Goal: Check status: Check status

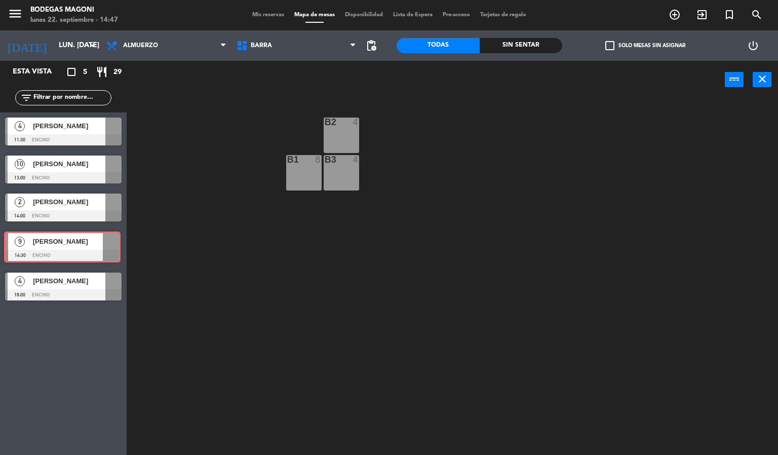
drag, startPoint x: 64, startPoint y: 237, endPoint x: 78, endPoint y: 239, distance: 13.8
click at [64, 237] on div "9 [PERSON_NAME] 14:30 Encino 9 [PERSON_NAME] 14:30 Encino" at bounding box center [63, 246] width 127 height 41
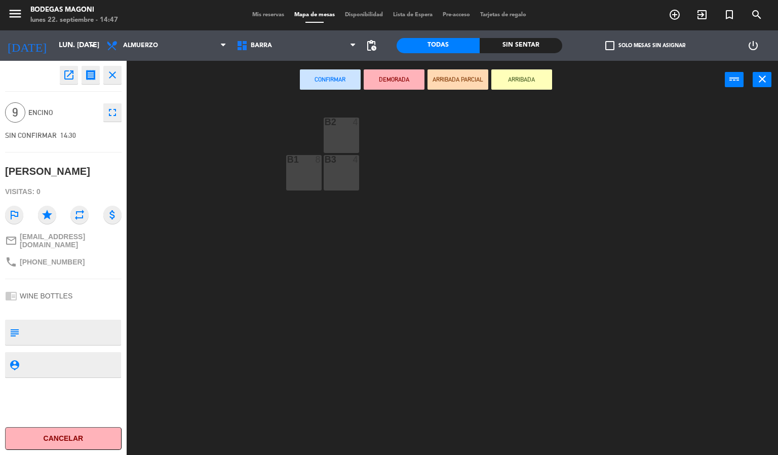
click at [154, 245] on div "B2 4 B1 8 B3 4" at bounding box center [455, 277] width 643 height 356
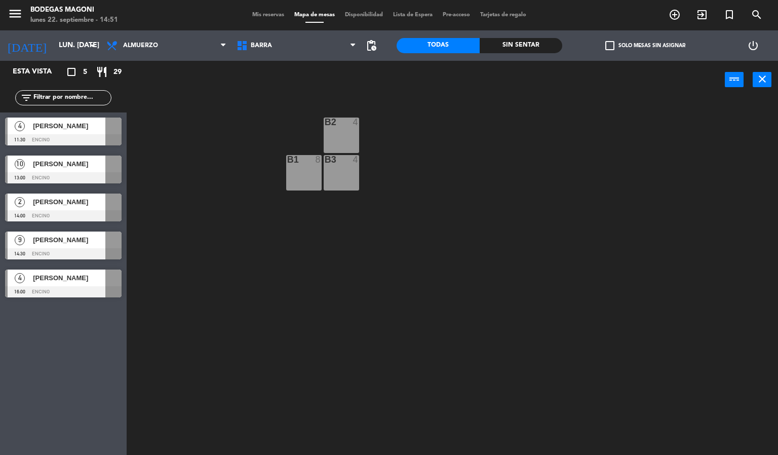
click at [261, 274] on div "B2 4 B1 8 B3 4" at bounding box center [455, 277] width 643 height 356
click at [74, 35] on div "[DATE] lun. [DATE] arrow_drop_down" at bounding box center [50, 45] width 101 height 22
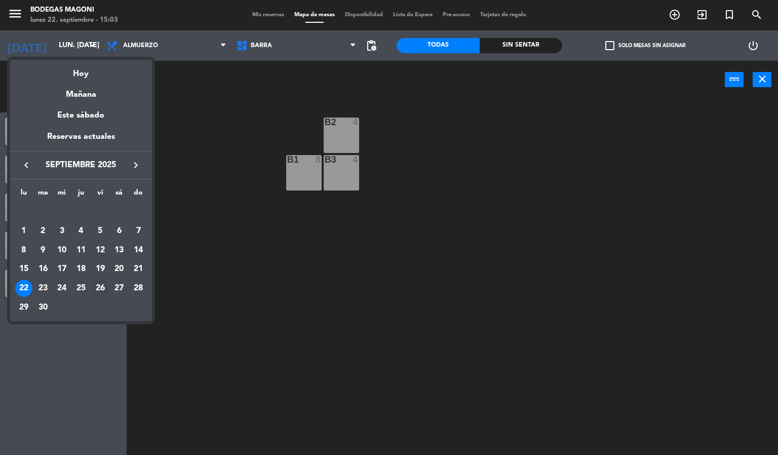
click at [105, 286] on div "26" at bounding box center [100, 287] width 17 height 17
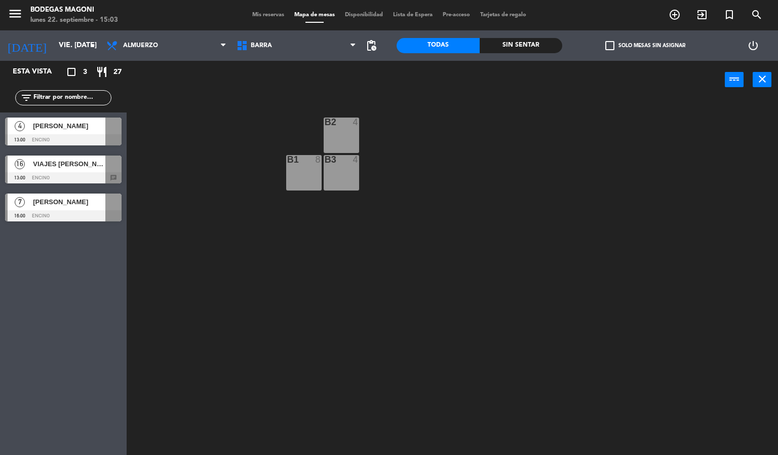
click at [82, 144] on div at bounding box center [63, 139] width 116 height 11
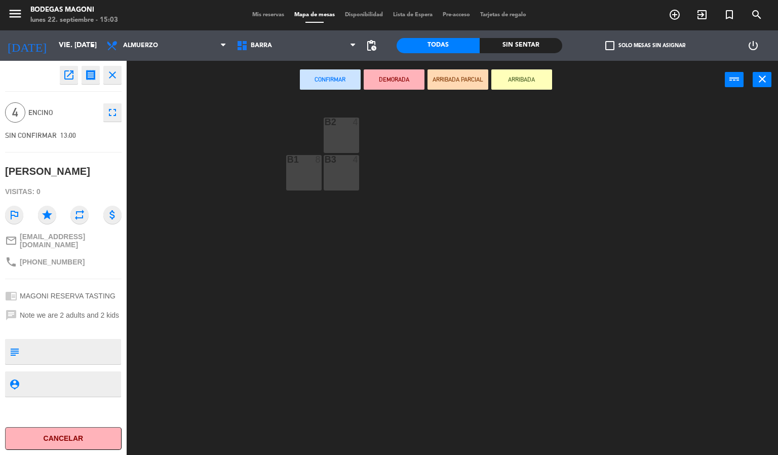
click at [156, 158] on div "B2 4 B1 8 B3 4" at bounding box center [455, 277] width 643 height 356
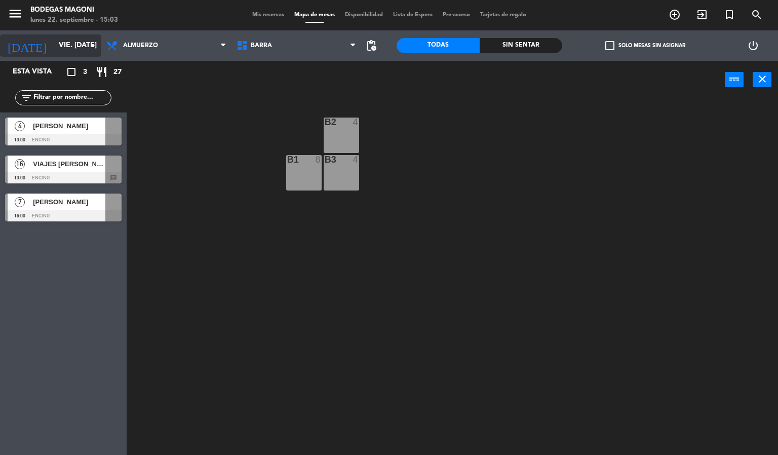
click at [88, 48] on icon "arrow_drop_down" at bounding box center [93, 45] width 12 height 12
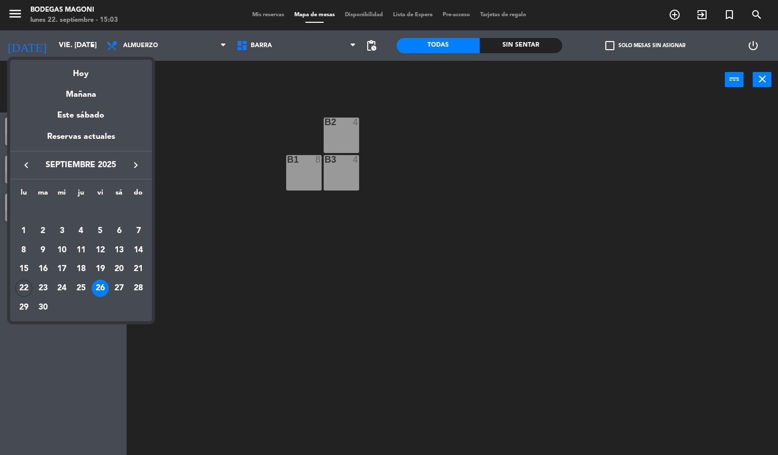
click at [17, 293] on div "22" at bounding box center [23, 287] width 17 height 17
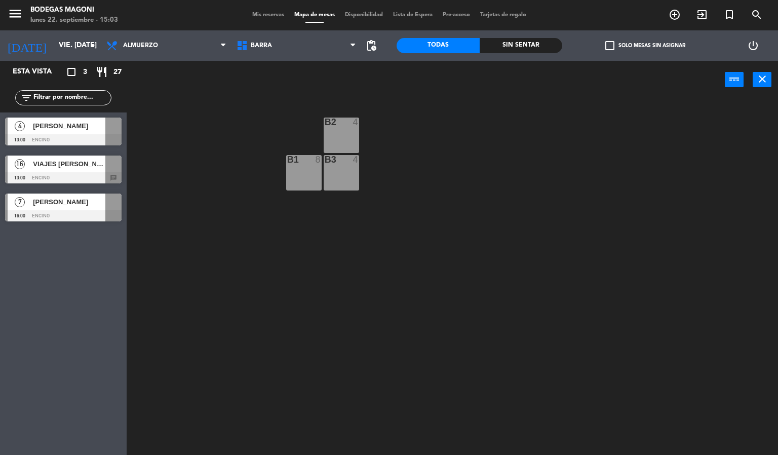
type input "lun. [DATE]"
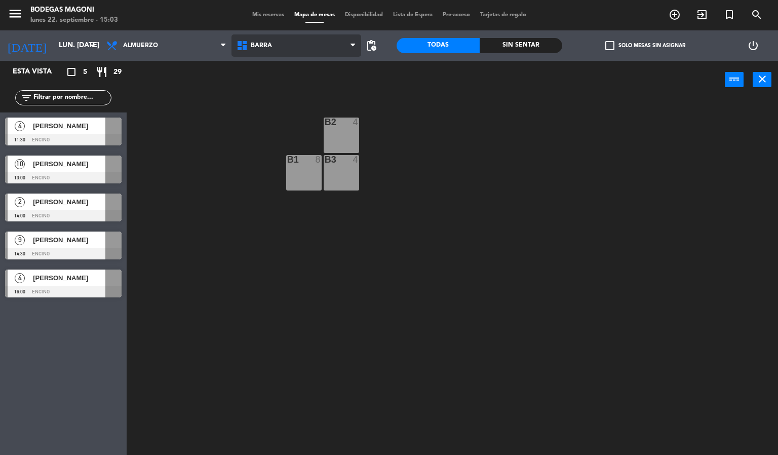
click at [274, 48] on span "Barra" at bounding box center [296, 45] width 130 height 22
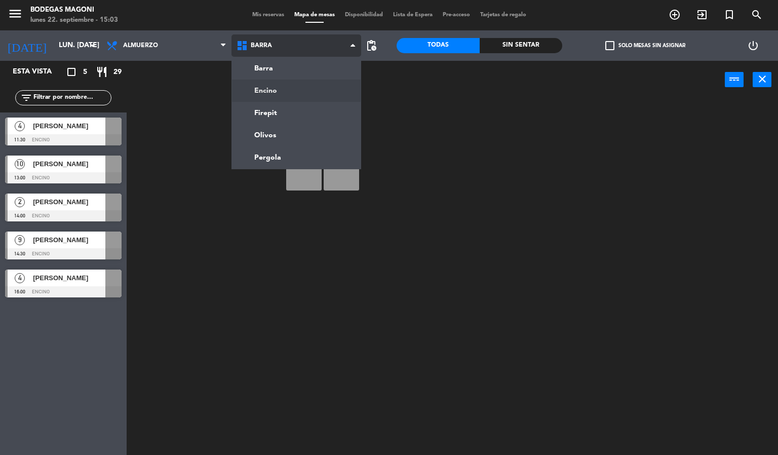
click at [275, 82] on ng-component "menu Bodegas Magoni lunes 22. septiembre - 15:03 Mis reservas Mapa de mesas Dis…" at bounding box center [389, 227] width 778 height 455
